Goal: Information Seeking & Learning: Learn about a topic

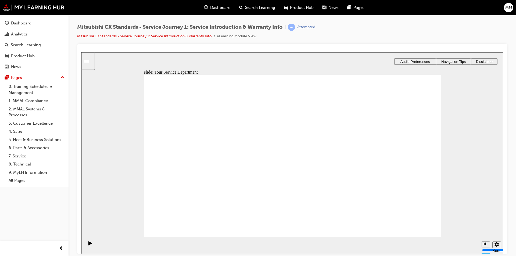
drag, startPoint x: 200, startPoint y: 165, endPoint x: 359, endPoint y: 144, distance: 161.2
drag, startPoint x: 241, startPoint y: 174, endPoint x: 310, endPoint y: 167, distance: 69.7
drag, startPoint x: 214, startPoint y: 185, endPoint x: 308, endPoint y: 173, distance: 94.8
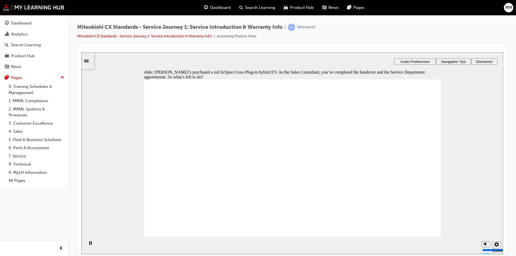
checkbox input "true"
checkbox input "false"
drag, startPoint x: 323, startPoint y: 146, endPoint x: 337, endPoint y: 131, distance: 21.3
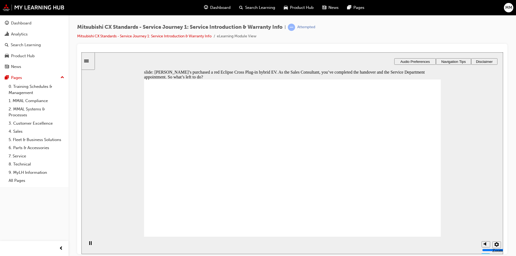
checkbox input "false"
checkbox input "true"
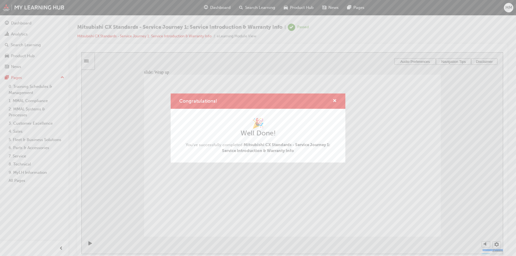
click at [332, 100] on div "Congratulations!" at bounding box center [332, 101] width 8 height 7
click at [335, 100] on span "cross-icon" at bounding box center [335, 101] width 4 height 5
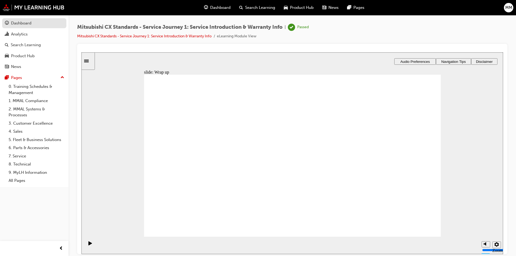
click at [28, 27] on link "Dashboard" at bounding box center [34, 23] width 64 height 10
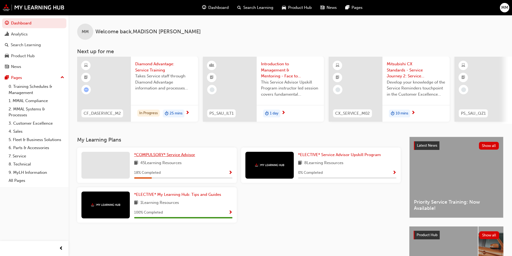
click at [165, 155] on span "*COMPULSORY* Service Advisor" at bounding box center [164, 154] width 61 height 5
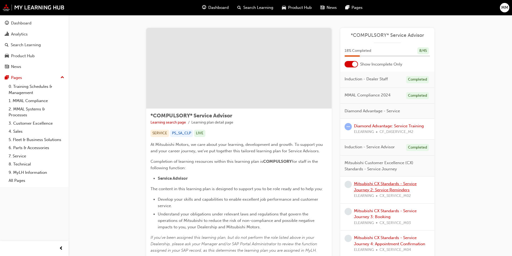
click at [376, 184] on link "Mitsubishi CX Standards - Service Journey 2: Service Reminders" at bounding box center [385, 186] width 63 height 11
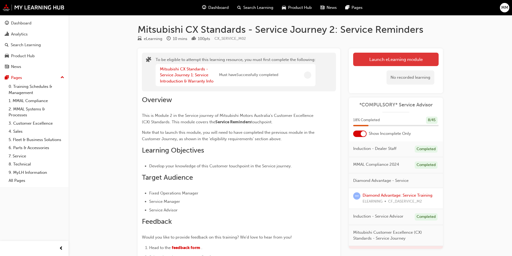
click at [387, 62] on button "Launch eLearning module" at bounding box center [395, 59] width 85 height 13
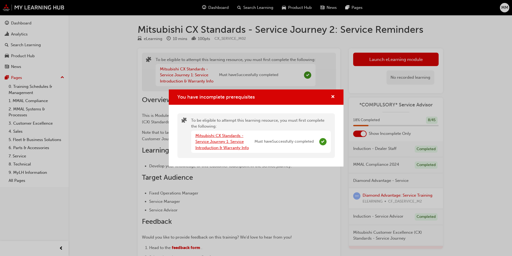
click at [233, 142] on link "Mitsubishi CX Standards - Service Journey 1: Service Introduction & Warranty In…" at bounding box center [221, 141] width 53 height 17
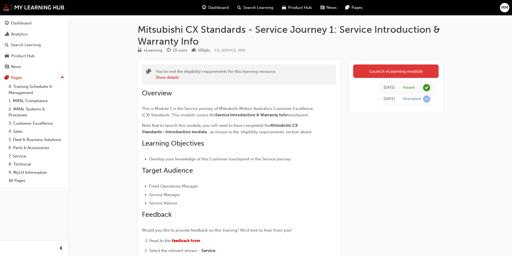
click at [402, 78] on link "Launch eLearning module" at bounding box center [395, 70] width 85 height 13
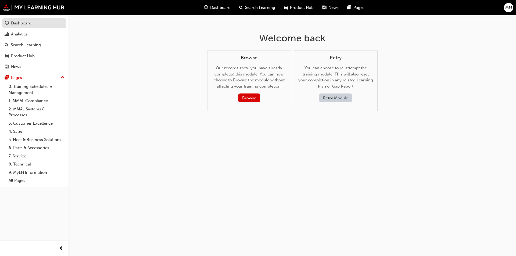
click at [27, 23] on div "Dashboard" at bounding box center [21, 23] width 20 height 6
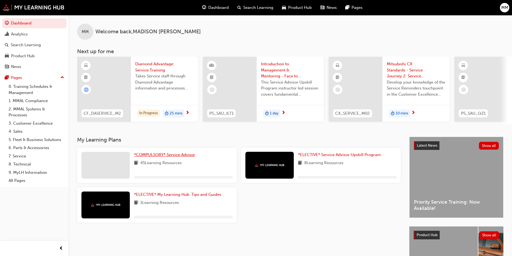
click at [159, 154] on link "*COMPULSORY* Service Advisor" at bounding box center [165, 155] width 63 height 6
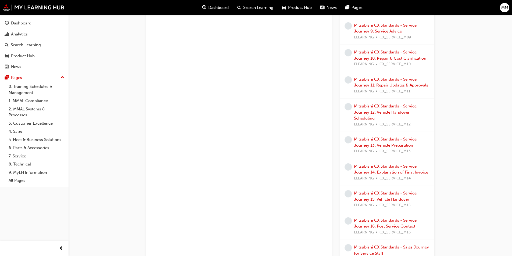
scroll to position [349, 0]
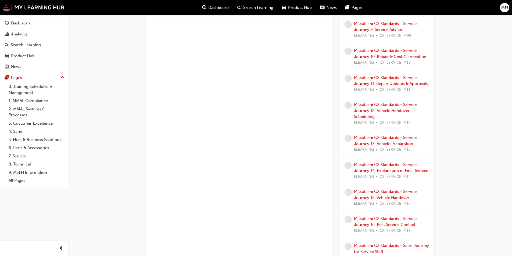
click at [383, 174] on span "CX_SERVICE_M14" at bounding box center [394, 177] width 31 height 6
click at [385, 169] on link "Mitsubishi CX Standards - Service Journey 14: Explanation of Final Invoice" at bounding box center [391, 167] width 74 height 11
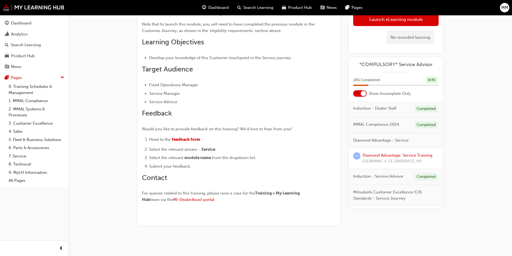
scroll to position [120, 0]
click at [412, 19] on button "Launch eLearning module" at bounding box center [395, 18] width 85 height 13
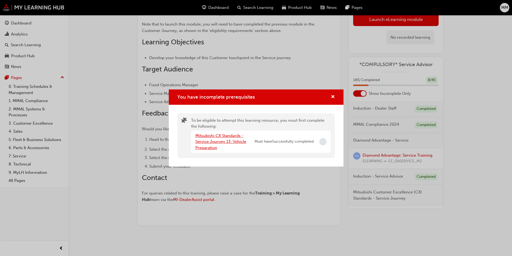
click at [224, 142] on link "Mitsubishi CX Standards - Service Journey 13: Vehicle Preparation" at bounding box center [220, 141] width 51 height 17
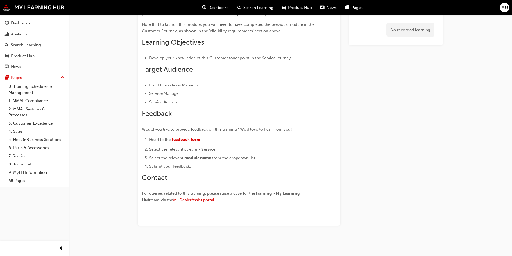
scroll to position [108, 0]
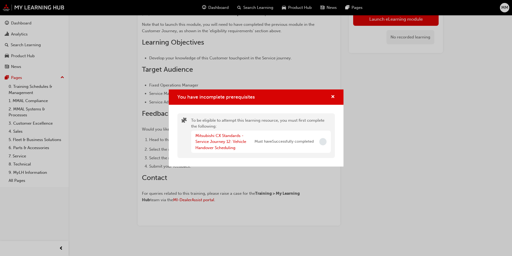
click at [204, 138] on div "Mitsubishi CX Standards - Service Journey 12: Vehicle Handover Scheduling" at bounding box center [224, 142] width 59 height 18
click at [205, 138] on div "Mitsubishi CX Standards - Service Journey 12: Vehicle Handover Scheduling" at bounding box center [224, 142] width 59 height 18
click at [208, 142] on link "Mitsubishi CX Standards - Service Journey 12: Vehicle Handover Scheduling" at bounding box center [220, 141] width 51 height 17
click at [208, 142] on link "Mitsubishi CX Standards - Service Journey 11: Repair Updates & Approvals" at bounding box center [219, 141] width 49 height 17
click at [208, 142] on link "Mitsubishi CX Standards - Service Journey 10: Repair & Cost Clarification" at bounding box center [221, 141] width 53 height 17
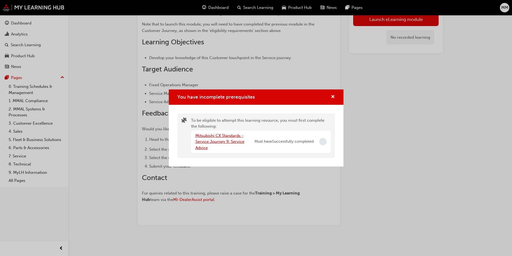
click at [208, 142] on link "Mitsubishi CX Standards - Service Journey 9: Service Advice" at bounding box center [219, 141] width 49 height 17
click at [208, 142] on link "Mitsubishi CX Standards - Service Journey 8: Vehicle Inspection" at bounding box center [219, 141] width 49 height 17
click at [208, 142] on link "Mitsubishi CX Standards - Service Journey 7: Arrival & Check-in" at bounding box center [220, 141] width 51 height 17
click at [208, 142] on link "Mitsubishi CX Standards - Service Journey 6: Facility Appearance" at bounding box center [219, 141] width 49 height 17
click at [208, 142] on link "Mitsubishi CX Standards - Service Journey 5: Documentation" at bounding box center [219, 141] width 48 height 17
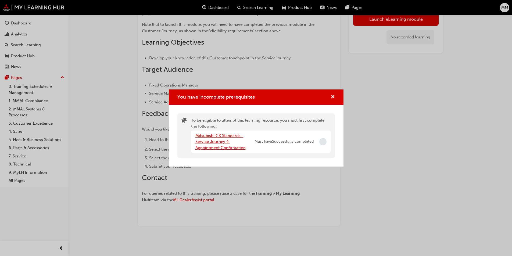
click at [208, 142] on link "Mitsubishi CX Standards - Service Journey 4: Appointment Confirmation" at bounding box center [220, 141] width 50 height 17
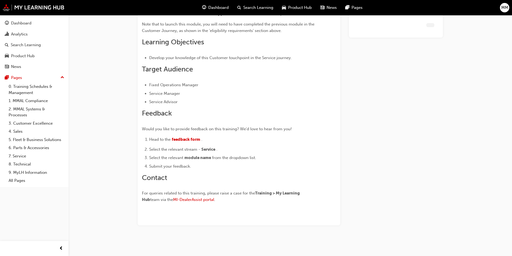
scroll to position [114, 0]
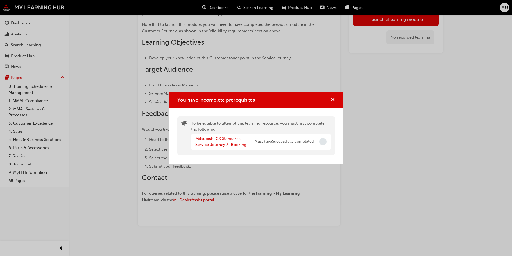
click at [208, 142] on div "Mitsubishi CX Standards - Service Journey 3: Booking" at bounding box center [224, 142] width 59 height 12
click at [208, 143] on link "Mitsubishi CX Standards - Service Journey 3: Booking" at bounding box center [220, 141] width 51 height 11
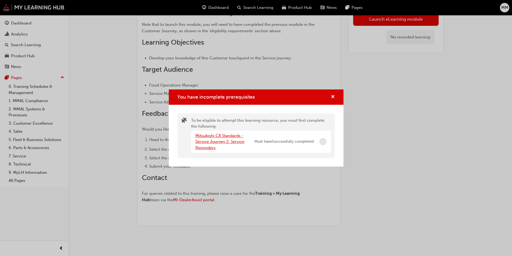
click at [208, 143] on link "Mitsubishi CX Standards - Service Journey 2: Service Reminders" at bounding box center [219, 141] width 49 height 17
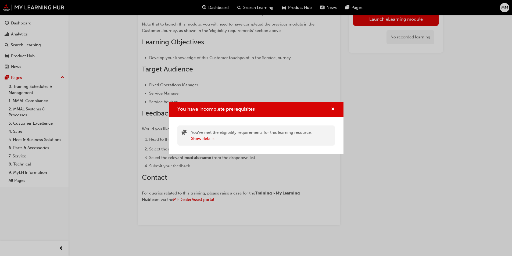
scroll to position [89, 0]
click at [332, 109] on span "cross-icon" at bounding box center [333, 109] width 4 height 5
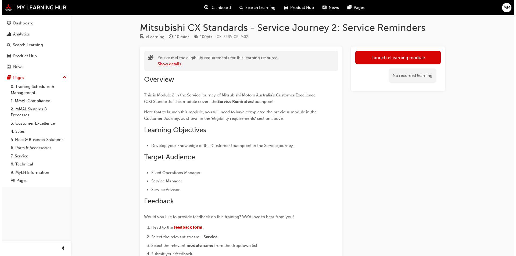
scroll to position [0, 0]
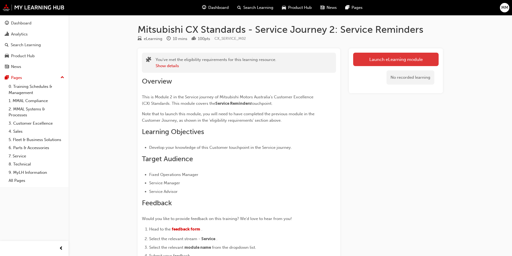
click at [385, 59] on button "Launch eLearning module" at bounding box center [395, 59] width 85 height 13
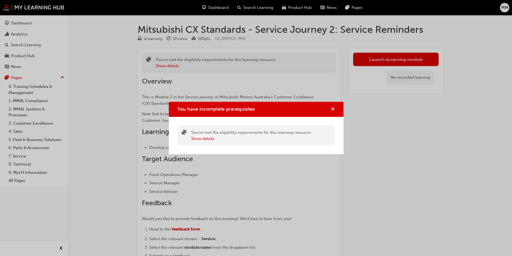
click at [332, 110] on span "cross-icon" at bounding box center [333, 109] width 4 height 5
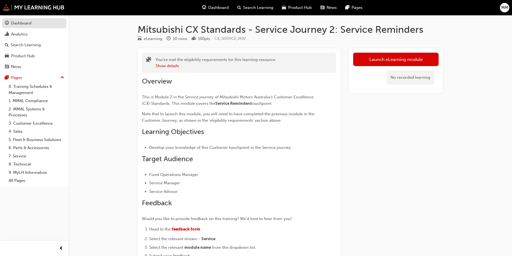
click at [24, 24] on div "Dashboard" at bounding box center [21, 23] width 20 height 6
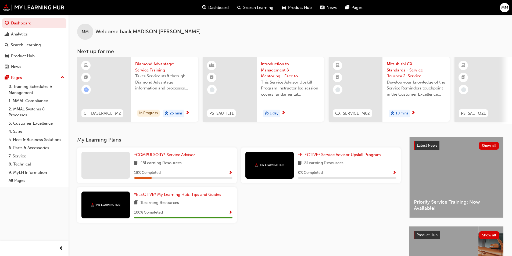
click at [265, 211] on div "*COMPULSORY* Service Advisor 45 Learning Resources 18 % Completed *ELECTIVE* Se…" at bounding box center [239, 187] width 328 height 80
click at [149, 69] on span "Diamond Advantage: Service Training" at bounding box center [164, 67] width 59 height 12
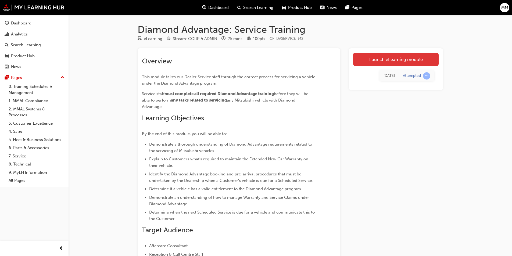
click at [389, 58] on link "Launch eLearning module" at bounding box center [395, 59] width 85 height 13
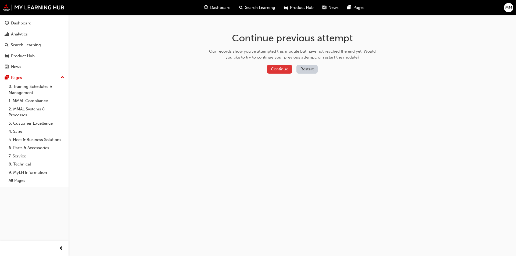
click at [269, 67] on button "Continue" at bounding box center [279, 69] width 25 height 9
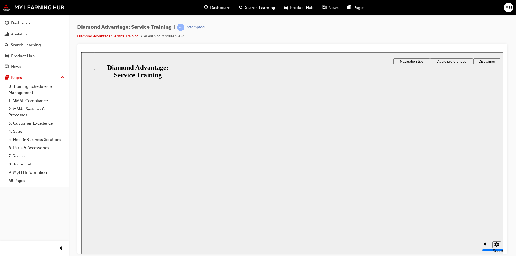
click at [103, 249] on button "Resume" at bounding box center [91, 252] width 21 height 7
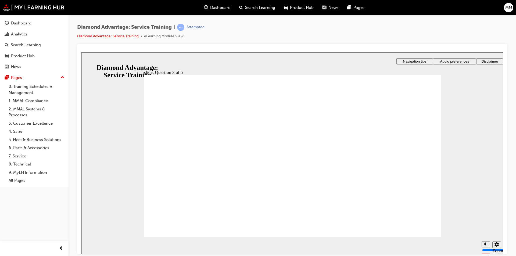
drag, startPoint x: 102, startPoint y: 100, endPoint x: 88, endPoint y: 114, distance: 19.6
click at [100, 103] on div "slide: Question 3 of 5 Rectangle 1 Rectangle 2 Question 3 of 5 In which situati…" at bounding box center [291, 153] width 421 height 202
click at [76, 121] on div "Diamond Advantage: Service Training | Attempted Diamond Advantage: Service Trai…" at bounding box center [291, 128] width 447 height 227
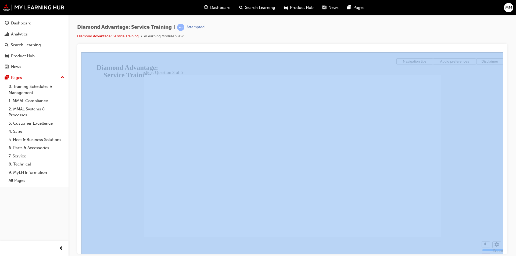
click at [76, 121] on div "Diamond Advantage: Service Training | Attempted Diamond Advantage: Service Trai…" at bounding box center [291, 128] width 447 height 227
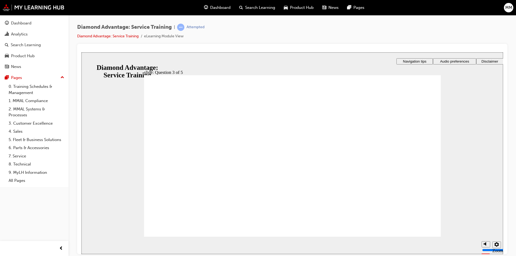
click at [121, 119] on div "slide: Question 3 of 5 Rectangle 1 Rectangle 2 Question 3 of 5 In which situati…" at bounding box center [291, 153] width 421 height 202
click at [121, 118] on div "slide: Question 3 of 5 Rectangle 1 Rectangle 2 Question 3 of 5 In which situati…" at bounding box center [291, 153] width 421 height 202
